Goal: Task Accomplishment & Management: Use online tool/utility

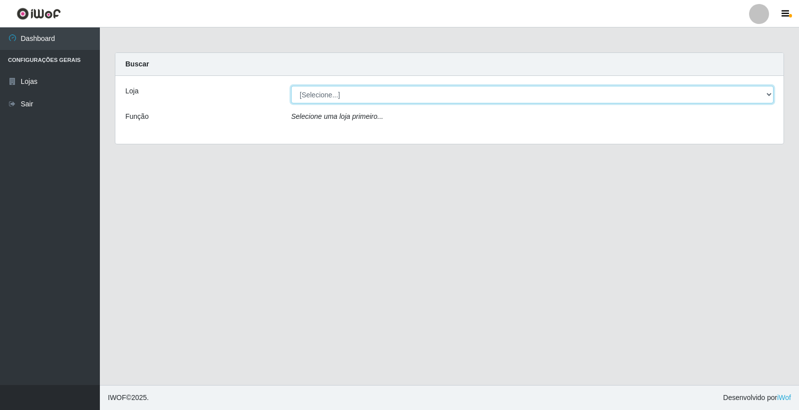
click at [302, 90] on select "[Selecione...] O Filezão - Centenário" at bounding box center [532, 94] width 483 height 17
select select "203"
click at [291, 86] on select "[Selecione...] O Filezão - Centenário" at bounding box center [532, 94] width 483 height 17
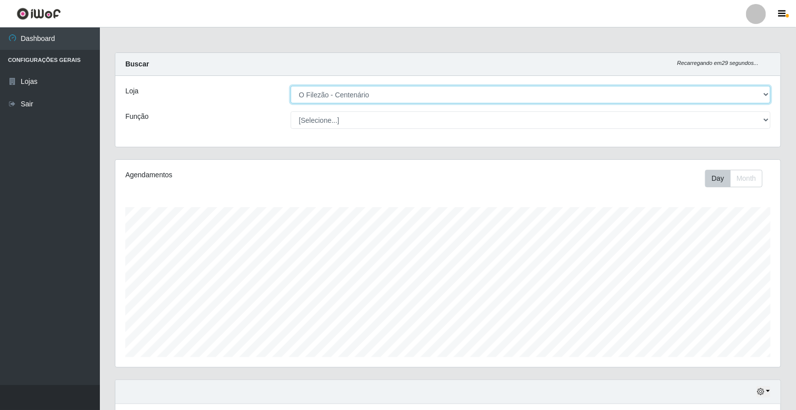
scroll to position [207, 665]
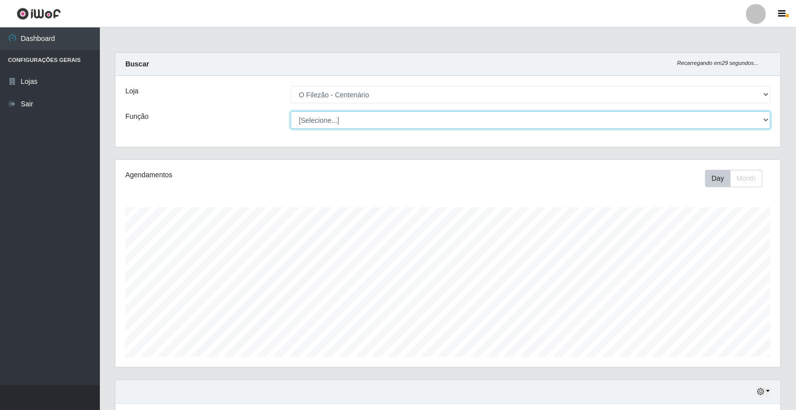
click at [322, 121] on select "[Selecione...] Auxiliar de Estacionamento Auxiliar de Estacionamento + Auxiliar…" at bounding box center [531, 119] width 481 height 17
select select "1"
click at [291, 111] on select "[Selecione...] Auxiliar de Estacionamento Auxiliar de Estacionamento + Auxiliar…" at bounding box center [531, 119] width 481 height 17
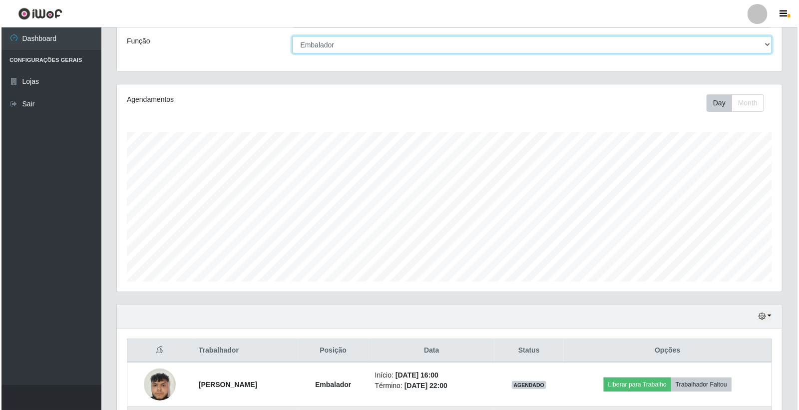
scroll to position [242, 0]
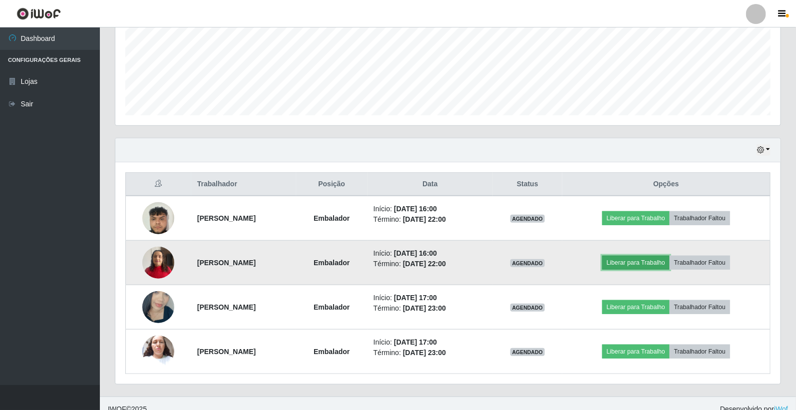
click at [634, 262] on button "Liberar para Trabalho" at bounding box center [635, 263] width 67 height 14
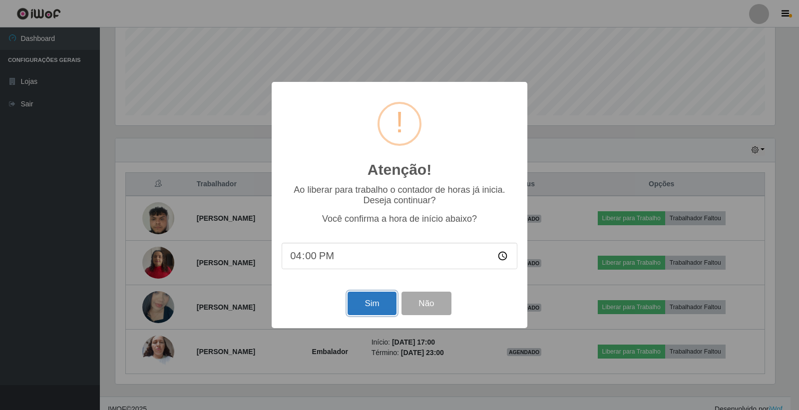
click at [367, 309] on button "Sim" at bounding box center [372, 303] width 48 height 23
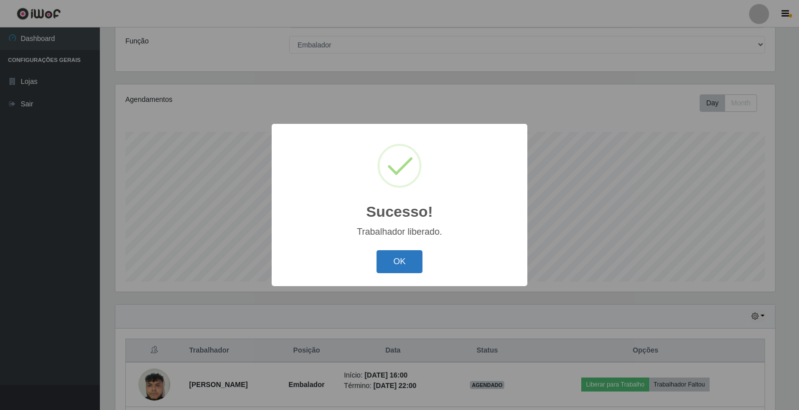
click at [407, 265] on button "OK" at bounding box center [400, 261] width 46 height 23
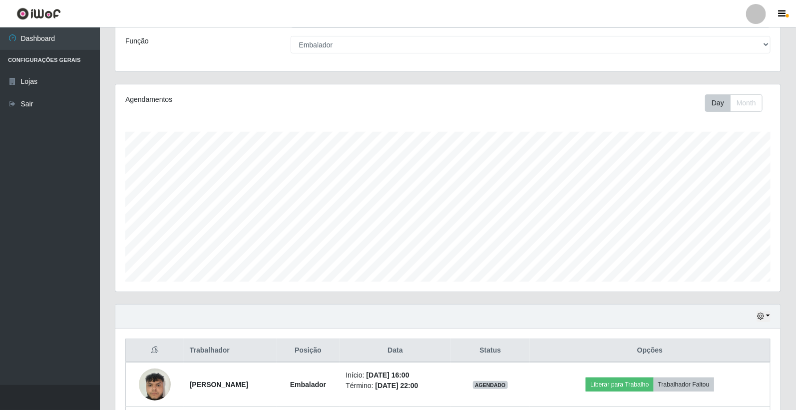
scroll to position [131, 0]
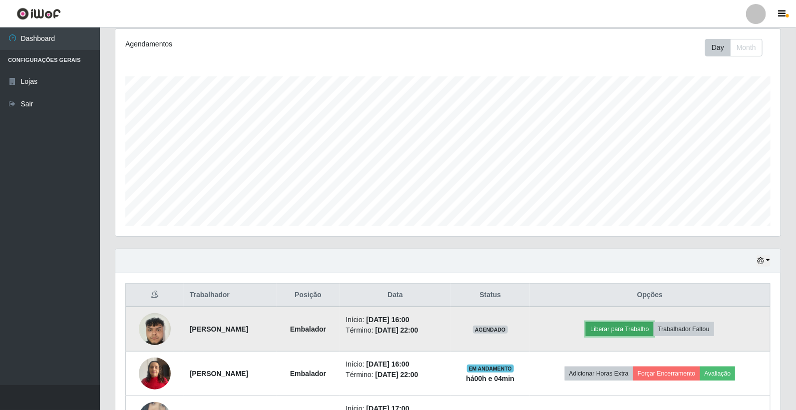
click at [631, 332] on button "Liberar para Trabalho" at bounding box center [619, 329] width 67 height 14
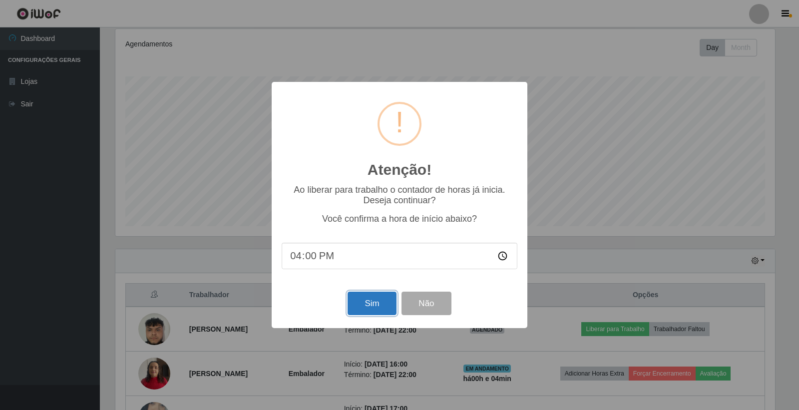
click at [386, 308] on button "Sim" at bounding box center [372, 303] width 48 height 23
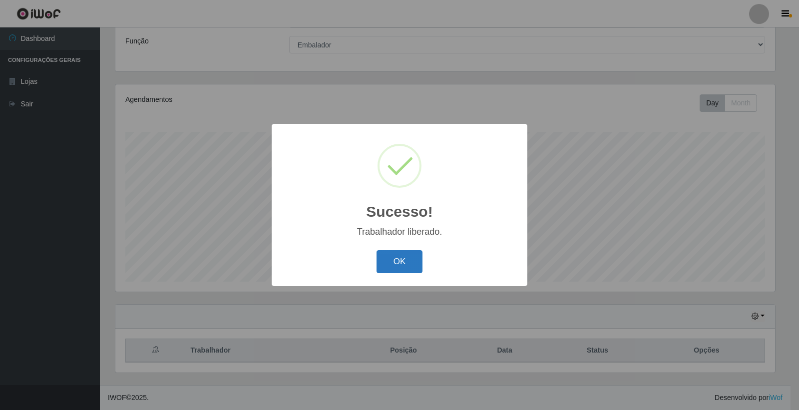
click at [410, 262] on button "OK" at bounding box center [400, 261] width 46 height 23
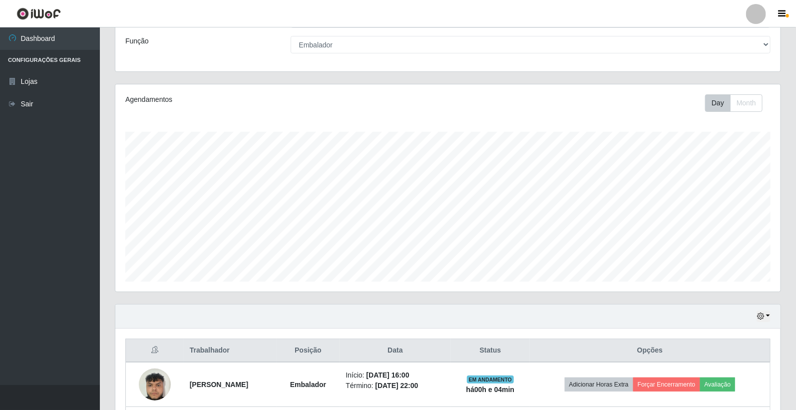
scroll to position [186, 0]
